Goal: Information Seeking & Learning: Learn about a topic

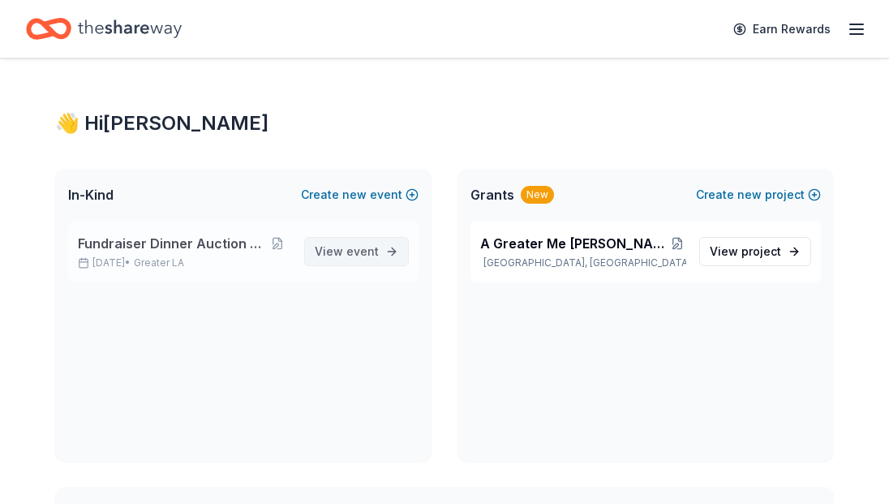
click at [341, 251] on span "View event" at bounding box center [347, 251] width 64 height 19
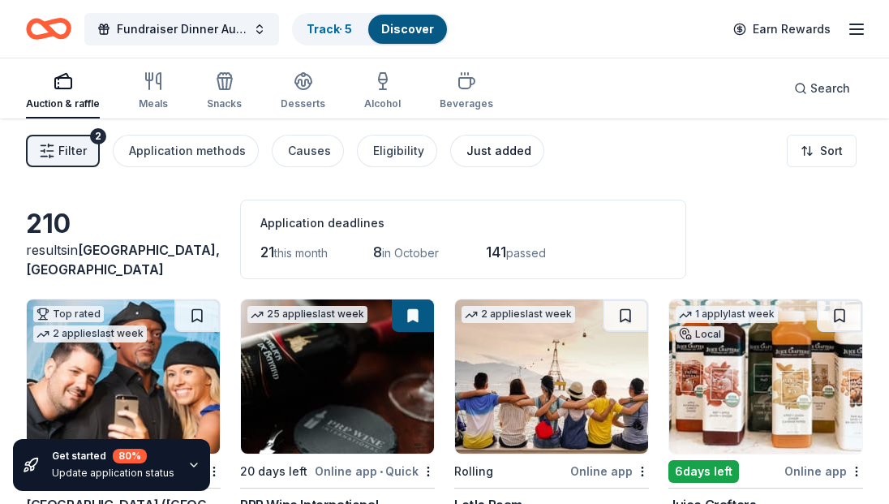
click at [485, 154] on div "Just added" at bounding box center [499, 150] width 65 height 19
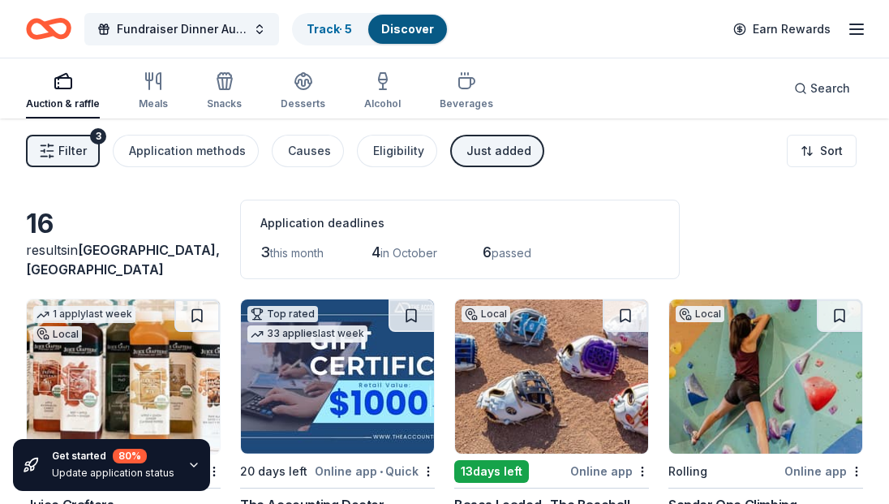
click at [468, 153] on div "Just added" at bounding box center [499, 150] width 65 height 19
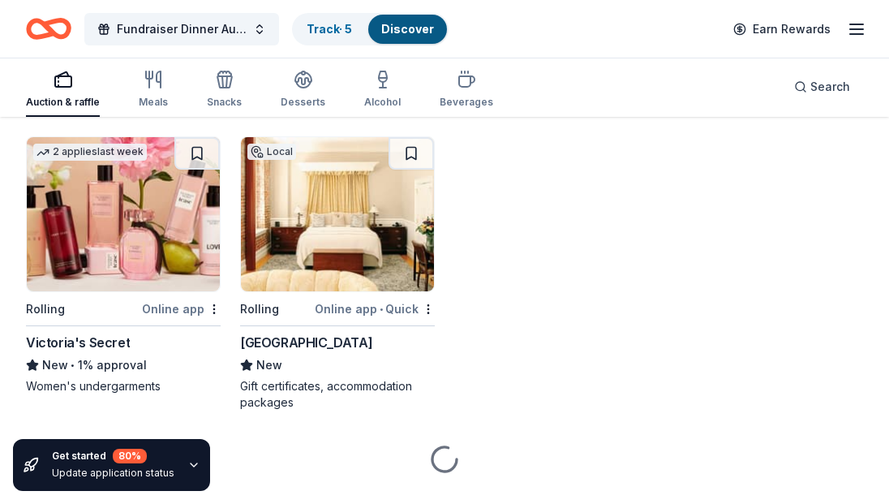
scroll to position [8506, 0]
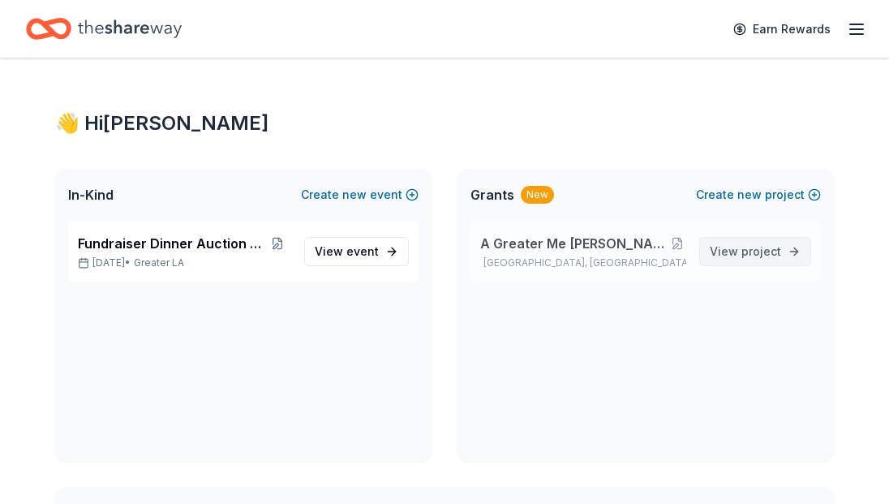
click at [747, 254] on span "project" at bounding box center [762, 251] width 40 height 14
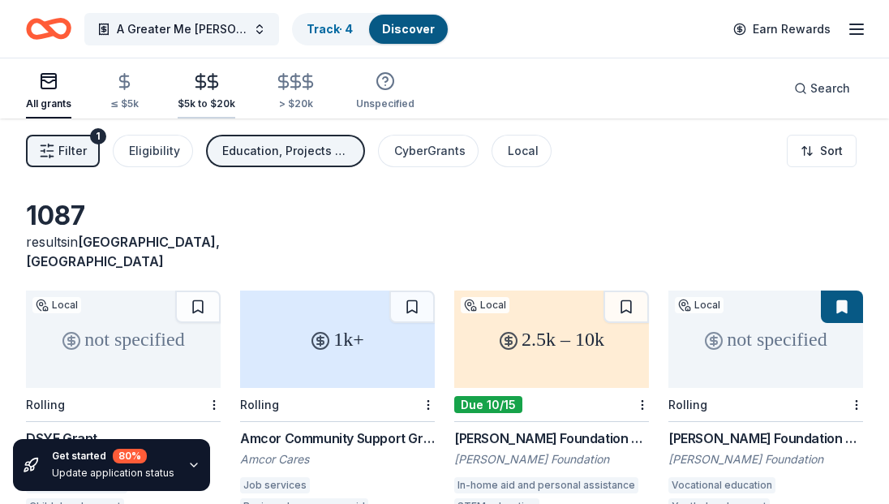
click at [203, 98] on div "$5k to $20k" at bounding box center [207, 103] width 58 height 13
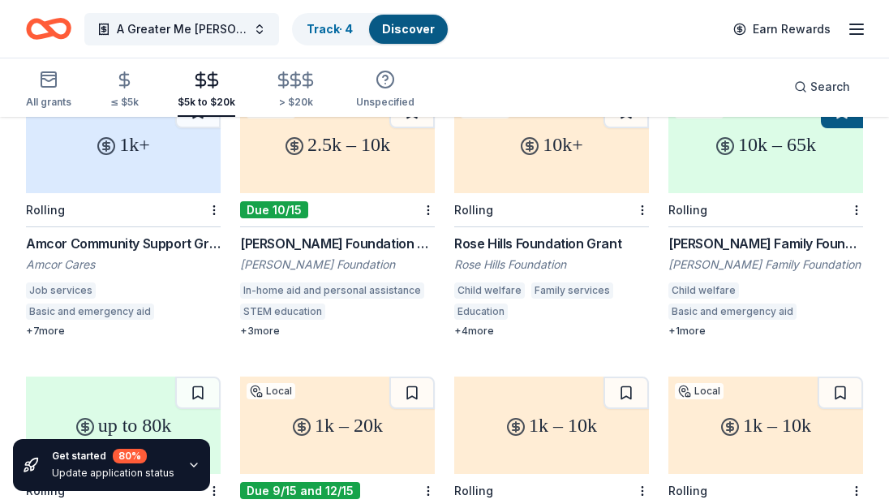
scroll to position [130, 0]
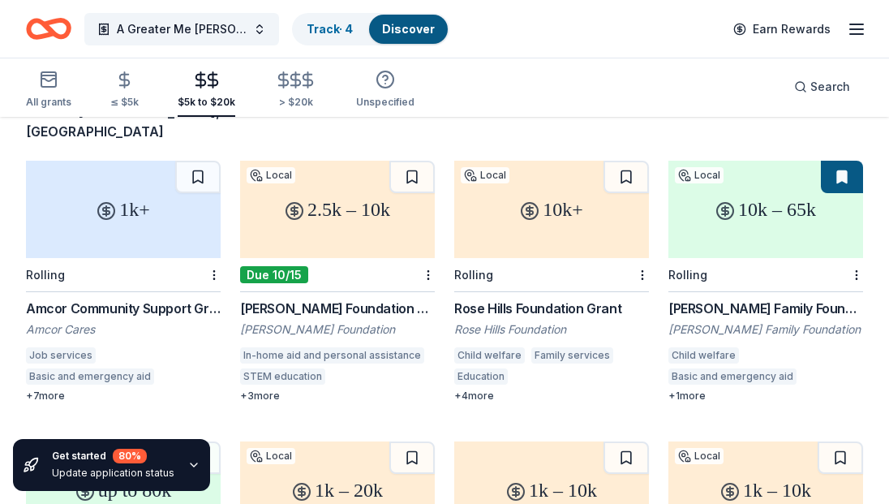
click at [740, 216] on div "10k – 65k" at bounding box center [766, 209] width 195 height 97
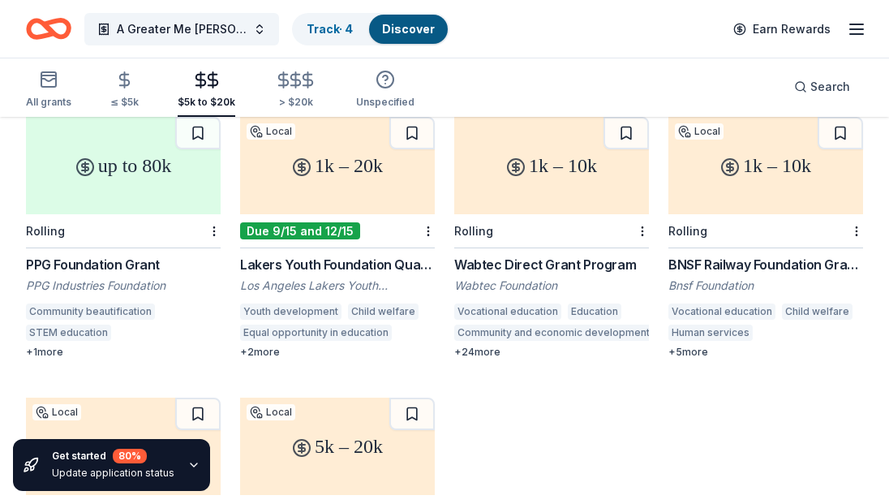
scroll to position [390, 0]
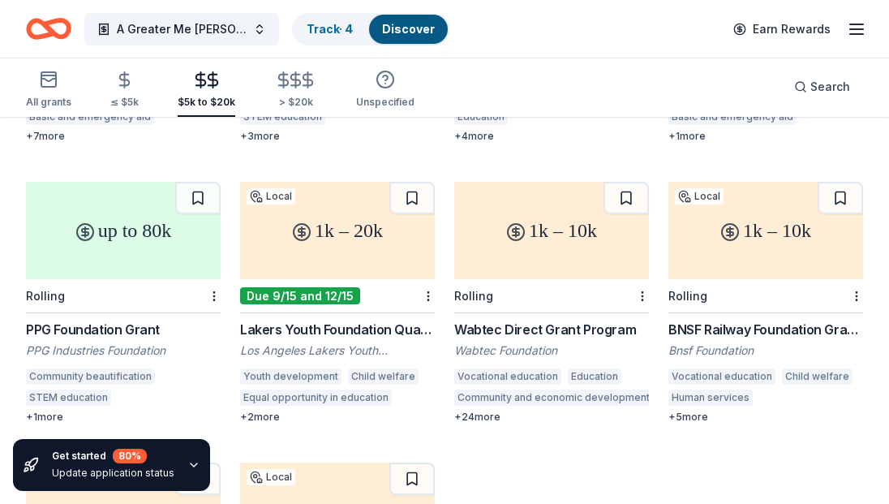
click at [360, 234] on div "1k – 20k" at bounding box center [337, 230] width 195 height 97
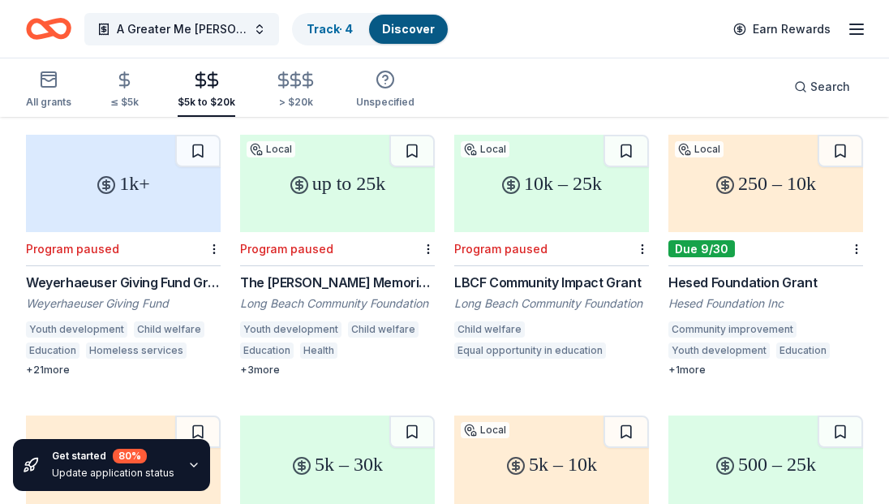
scroll to position [1197, 0]
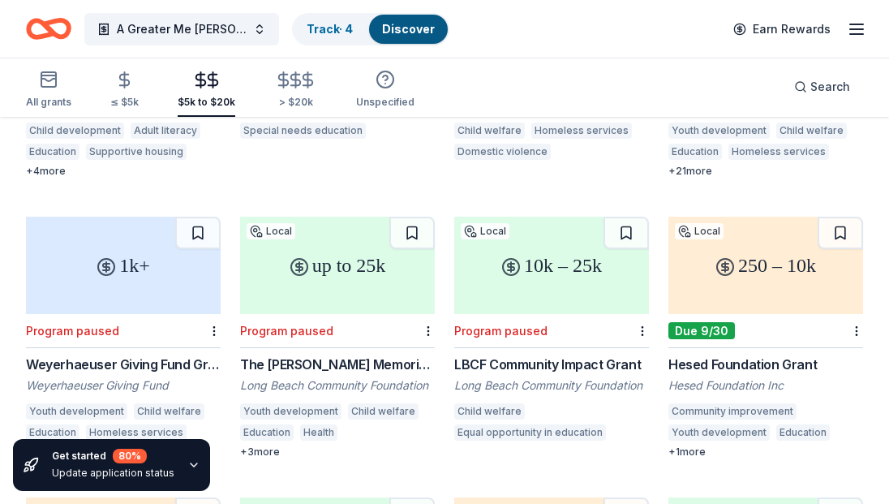
click at [773, 243] on div "250 – 10k" at bounding box center [766, 265] width 195 height 97
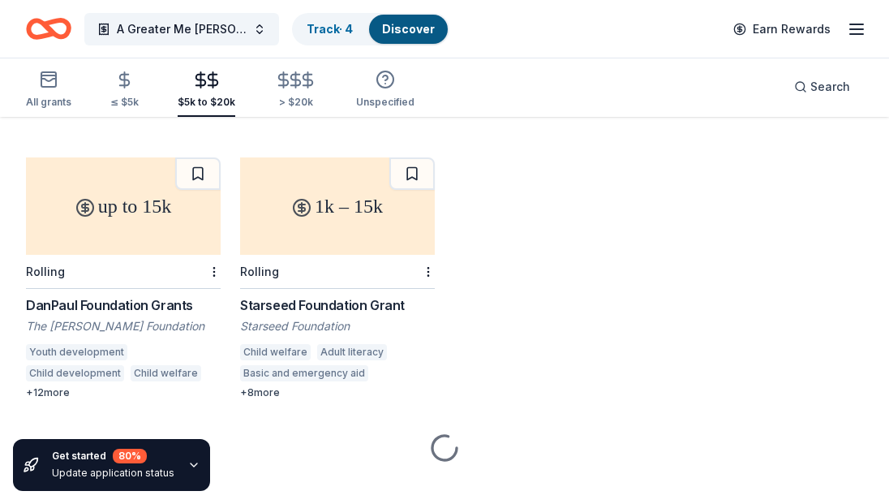
scroll to position [2104, 0]
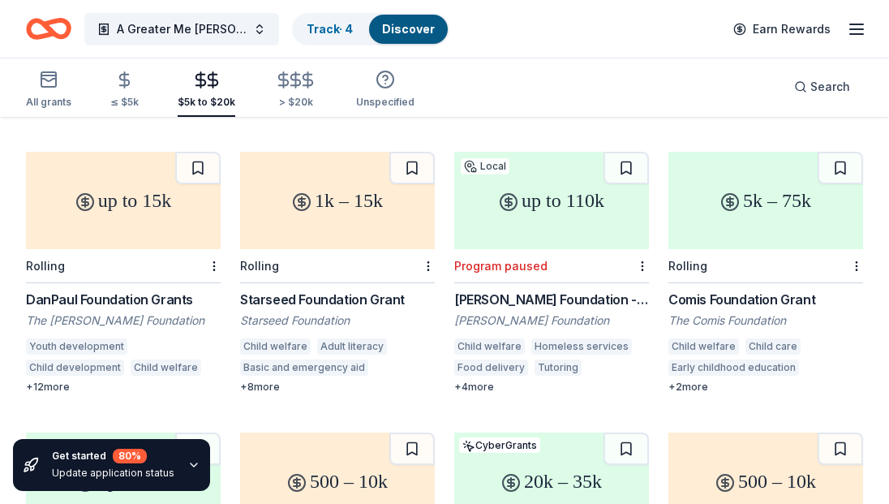
click at [151, 189] on div "up to 15k" at bounding box center [123, 200] width 195 height 97
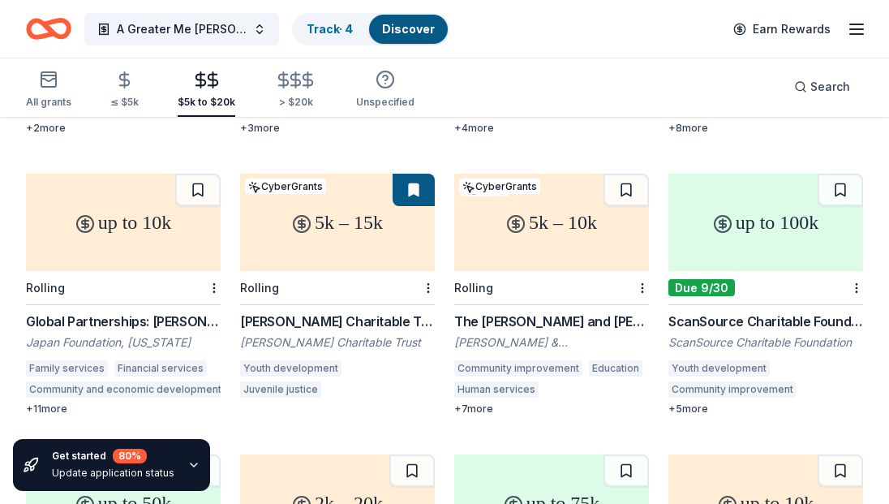
scroll to position [2926, 0]
click at [387, 223] on div "5k – 15k" at bounding box center [337, 221] width 195 height 97
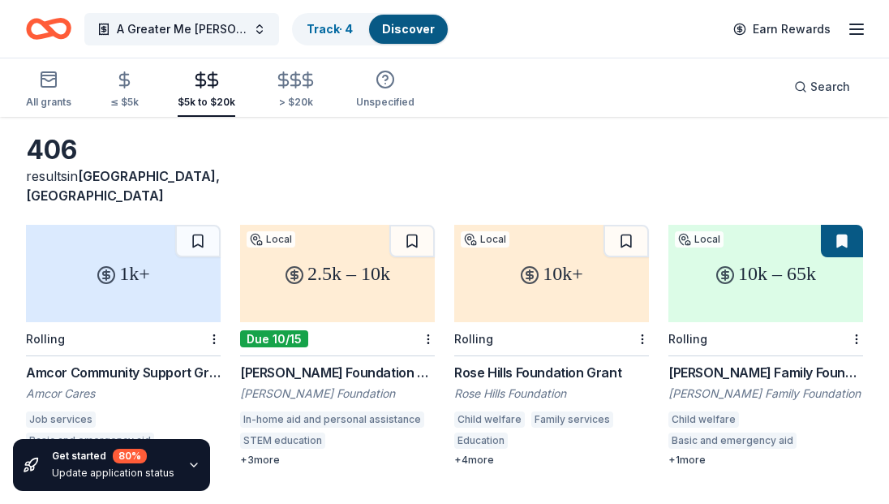
scroll to position [130, 0]
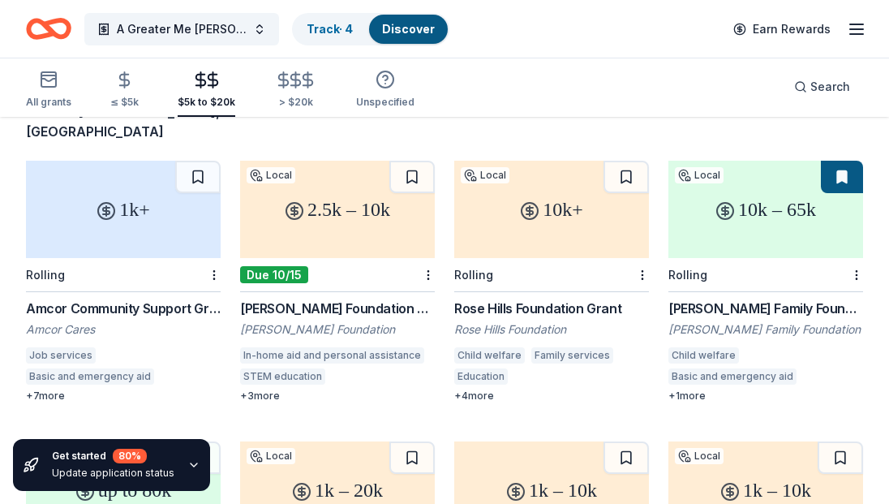
click at [530, 217] on div "10k+" at bounding box center [551, 209] width 195 height 97
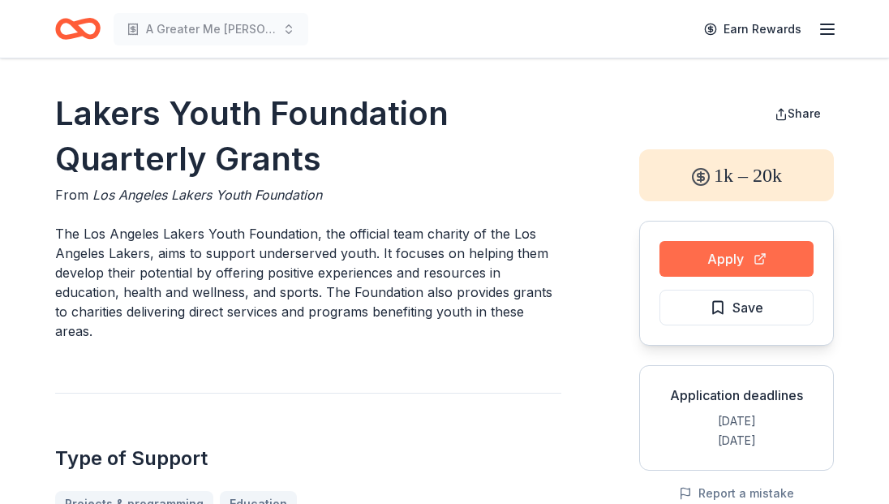
click at [703, 258] on button "Apply" at bounding box center [737, 259] width 154 height 36
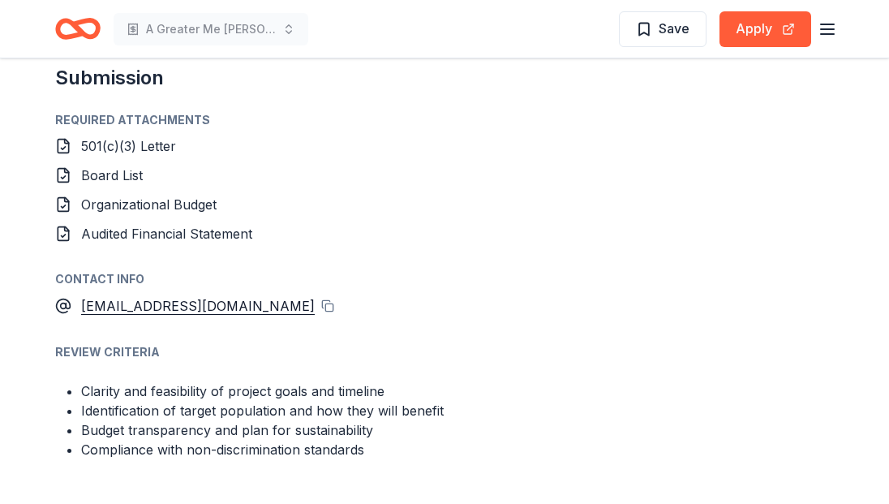
scroll to position [1428, 0]
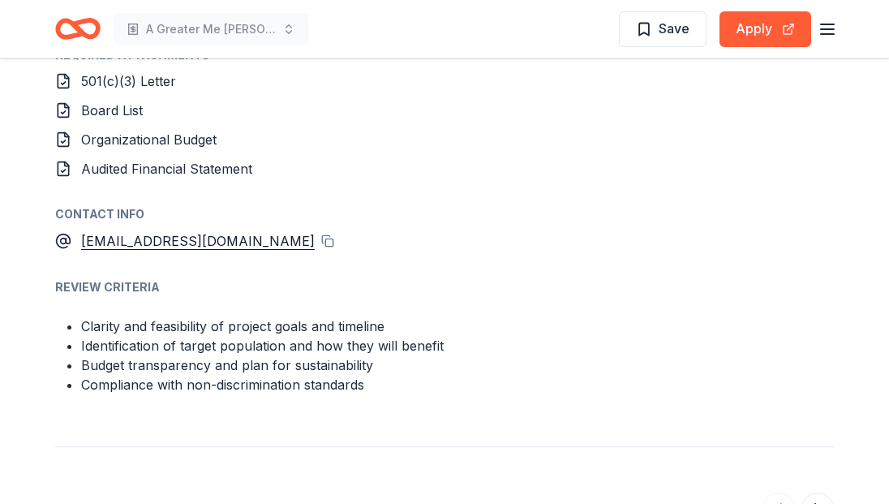
drag, startPoint x: 148, startPoint y: 114, endPoint x: 57, endPoint y: 111, distance: 91.0
click at [57, 111] on div "Board List" at bounding box center [444, 110] width 779 height 19
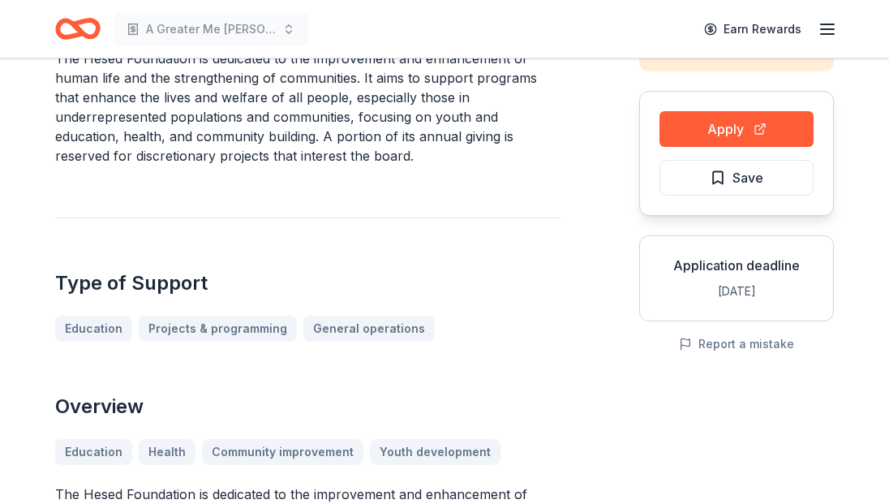
scroll to position [65, 0]
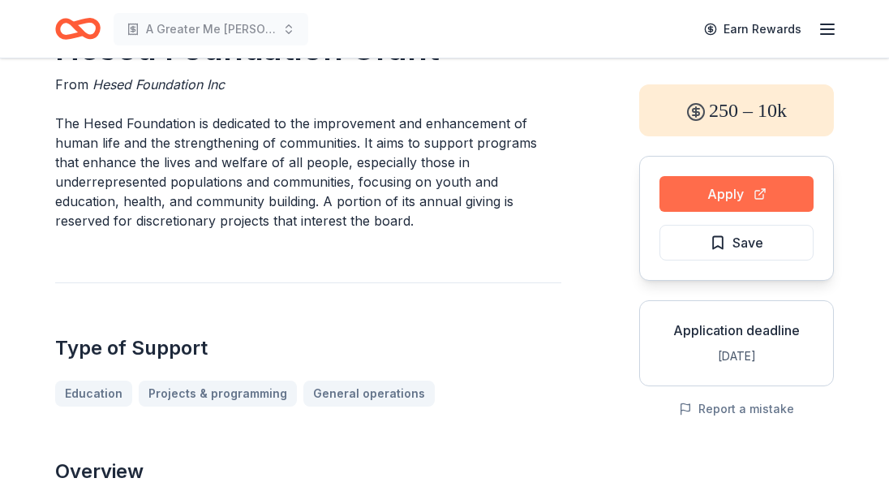
click at [700, 183] on button "Apply" at bounding box center [737, 194] width 154 height 36
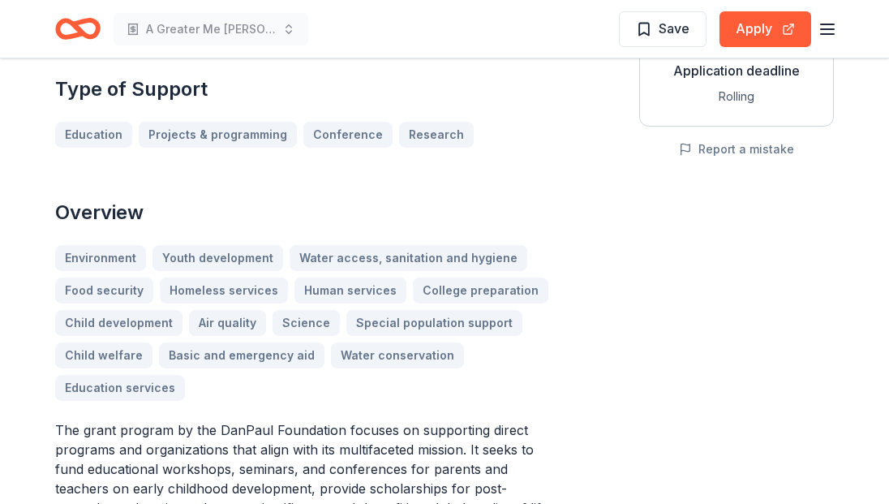
scroll to position [454, 0]
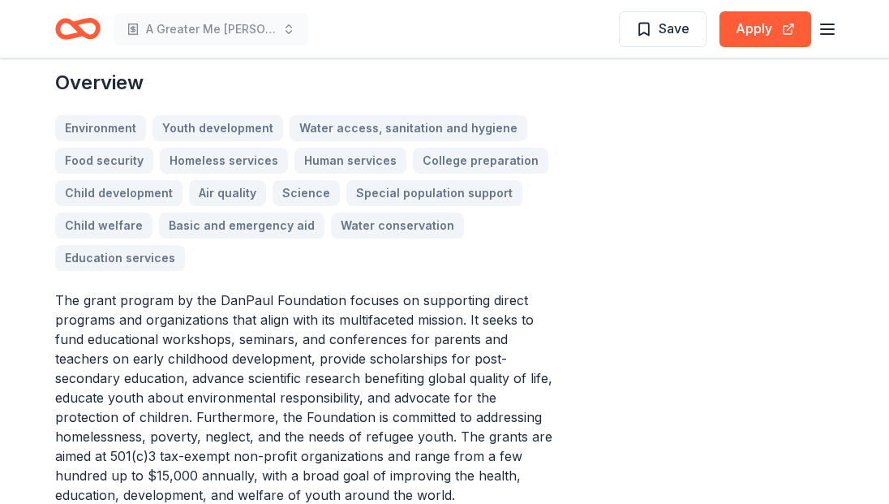
drag, startPoint x: 259, startPoint y: 276, endPoint x: 461, endPoint y: 347, distance: 214.3
click at [461, 347] on p "The grant program by the DanPaul Foundation focuses on supporting direct progra…" at bounding box center [308, 398] width 506 height 214
drag, startPoint x: 353, startPoint y: 292, endPoint x: 480, endPoint y: 396, distance: 163.8
click at [480, 396] on p "The grant program by the DanPaul Foundation focuses on supporting direct progra…" at bounding box center [308, 398] width 506 height 214
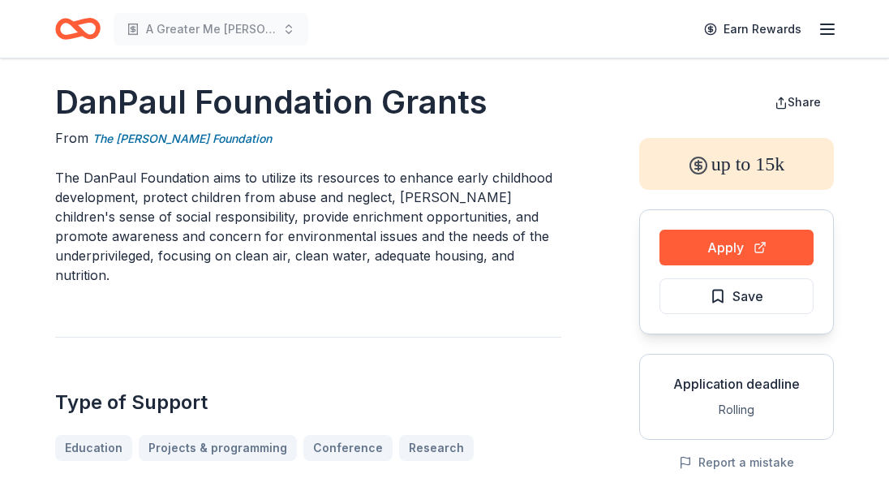
scroll to position [0, 0]
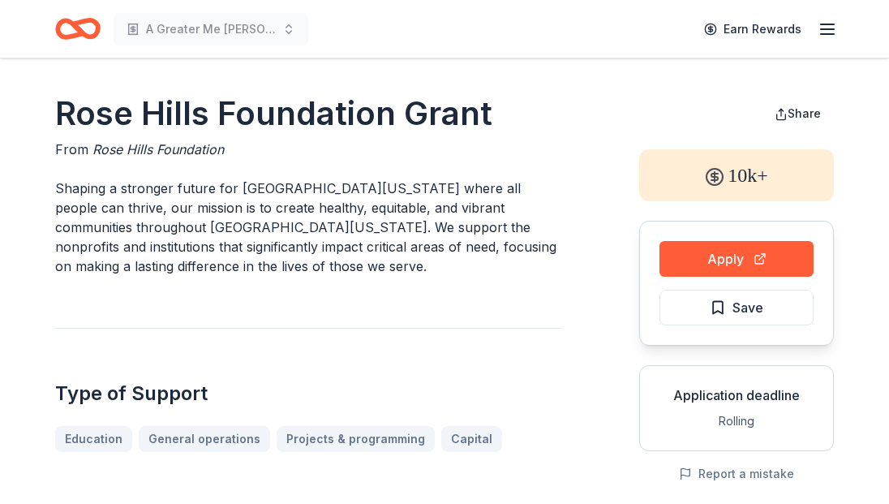
drag, startPoint x: 233, startPoint y: 175, endPoint x: 417, endPoint y: 282, distance: 213.1
drag, startPoint x: 222, startPoint y: 198, endPoint x: 390, endPoint y: 255, distance: 177.3
click at [390, 252] on p "Shaping a stronger future for Southern California where all people can thrive, …" at bounding box center [308, 227] width 506 height 97
click at [696, 255] on button "Apply" at bounding box center [737, 259] width 154 height 36
